Goal: Find specific page/section: Find specific page/section

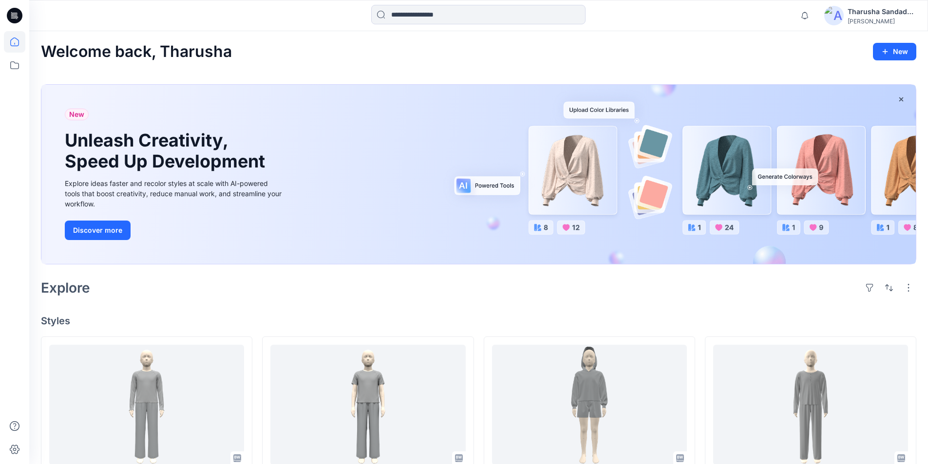
drag, startPoint x: 0, startPoint y: 0, endPoint x: 13, endPoint y: 21, distance: 24.9
click at [14, 22] on icon at bounding box center [15, 16] width 16 height 16
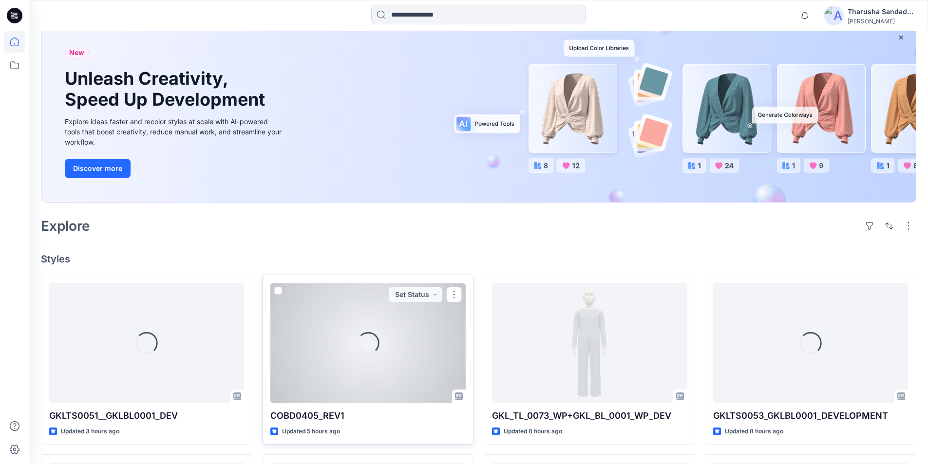
scroll to position [146, 0]
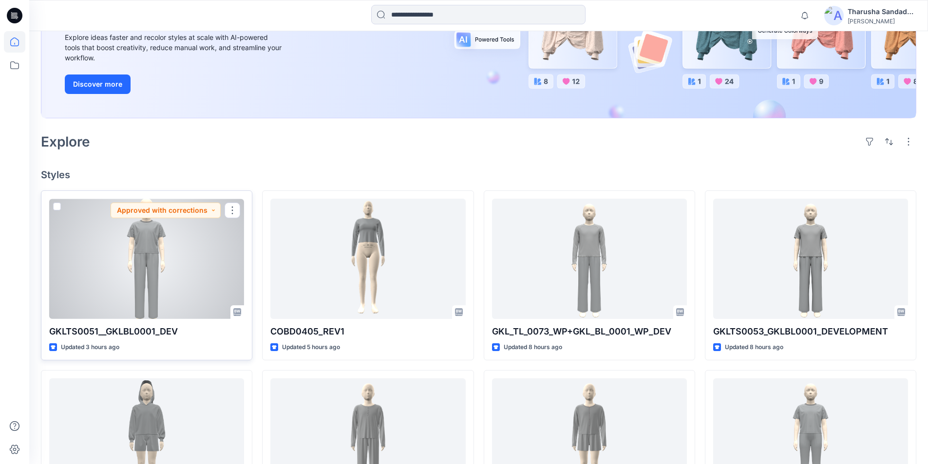
click at [145, 277] on div at bounding box center [146, 259] width 195 height 120
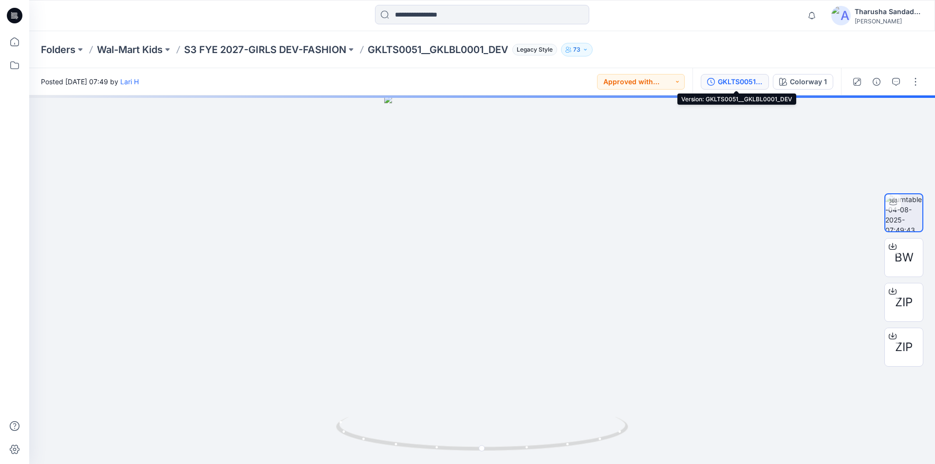
click at [748, 86] on div "GKLTS0051__GKLBL0001_DEV" at bounding box center [740, 81] width 45 height 11
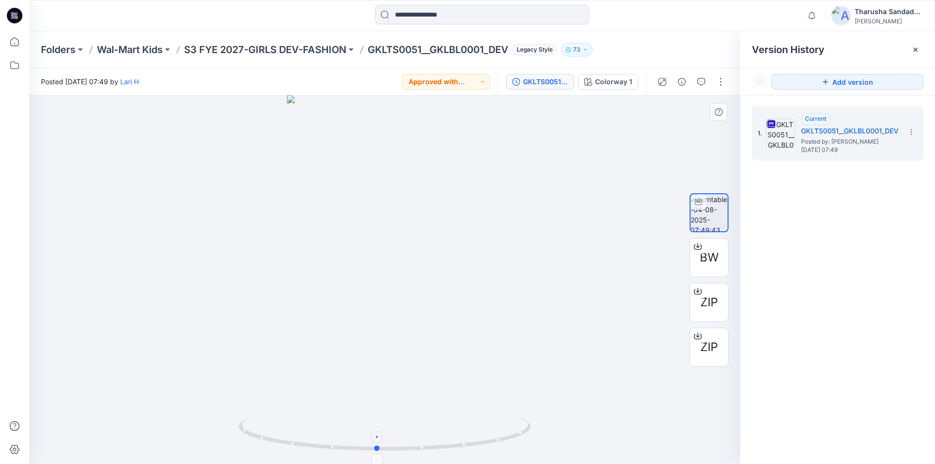
drag, startPoint x: 471, startPoint y: 449, endPoint x: 462, endPoint y: 447, distance: 8.4
click at [462, 447] on icon at bounding box center [386, 435] width 295 height 37
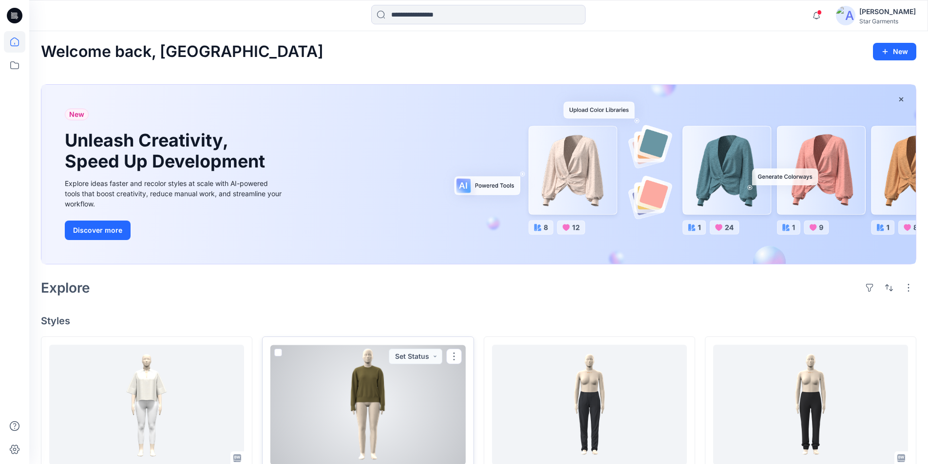
scroll to position [303, 0]
